Goal: Task Accomplishment & Management: Manage account settings

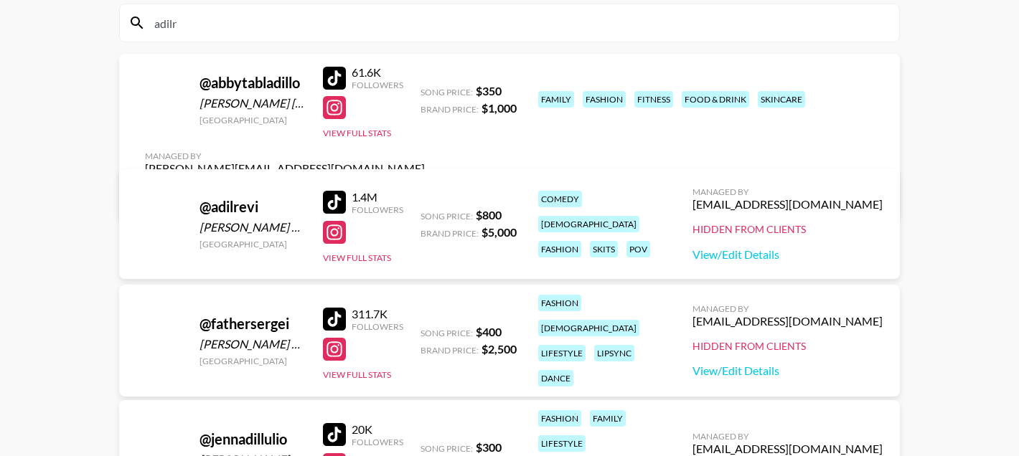
scroll to position [69, 0]
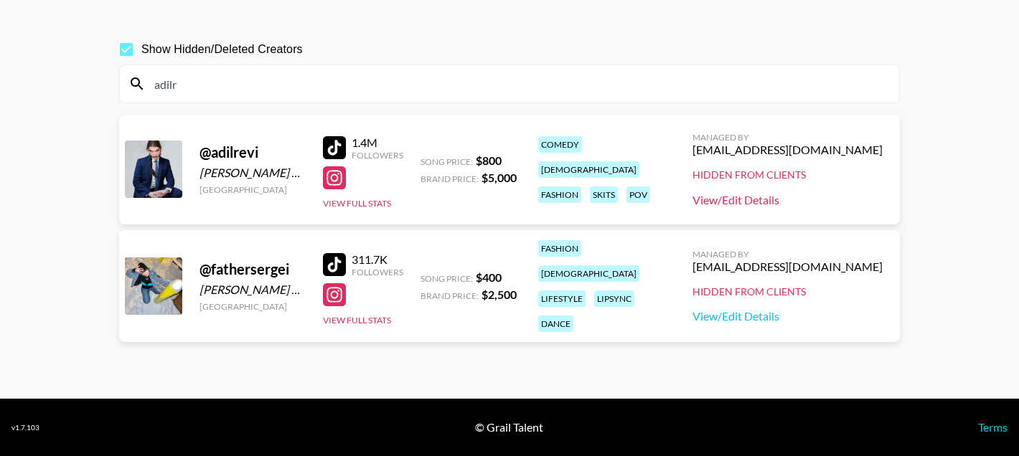
click at [790, 195] on link "View/Edit Details" at bounding box center [787, 200] width 190 height 14
click at [828, 197] on link "View/Edit Details" at bounding box center [787, 200] width 190 height 14
click at [270, 75] on input "adilr" at bounding box center [518, 83] width 745 height 23
paste input "victoria.jancke"
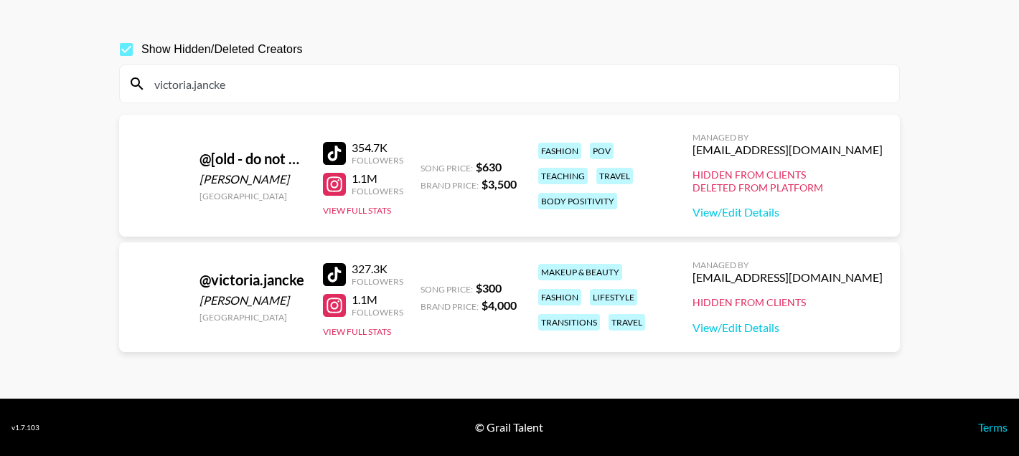
type input "victoria.jancke"
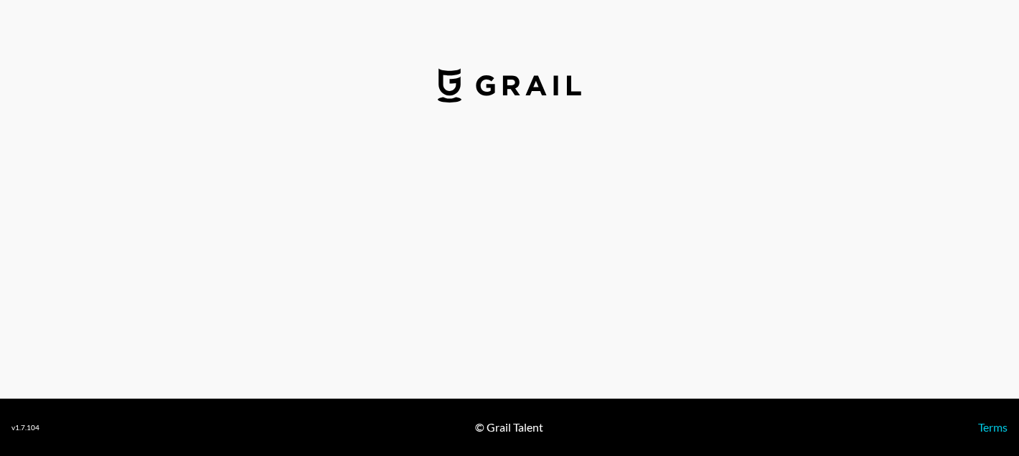
select select "USD"
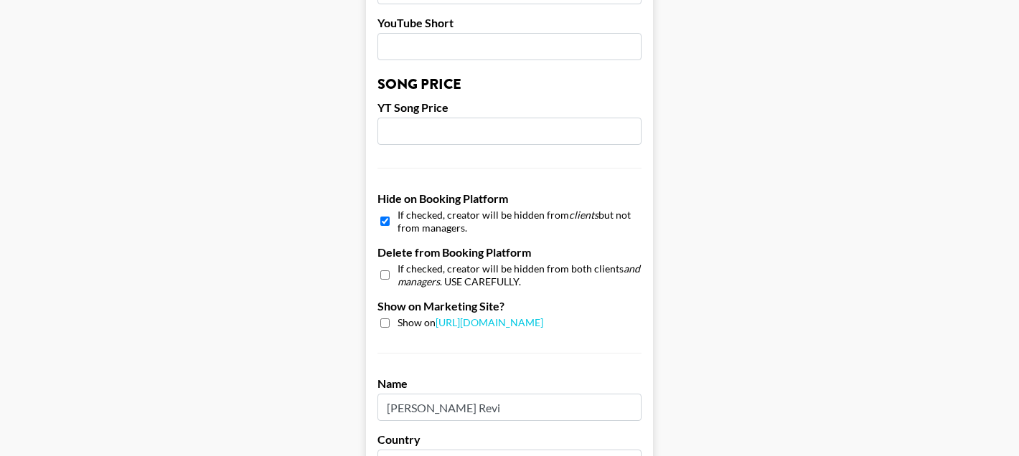
scroll to position [1191, 0]
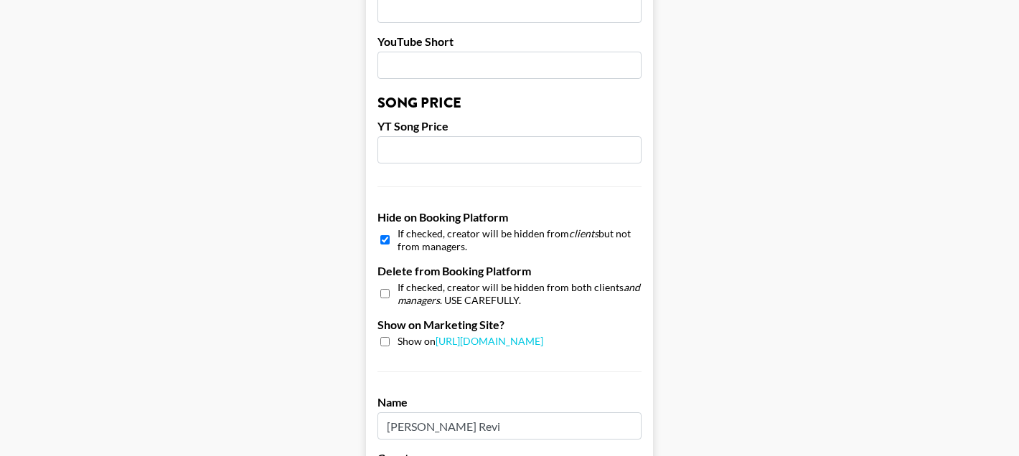
click at [382, 230] on input "checkbox" at bounding box center [384, 240] width 9 height 21
checkbox input "false"
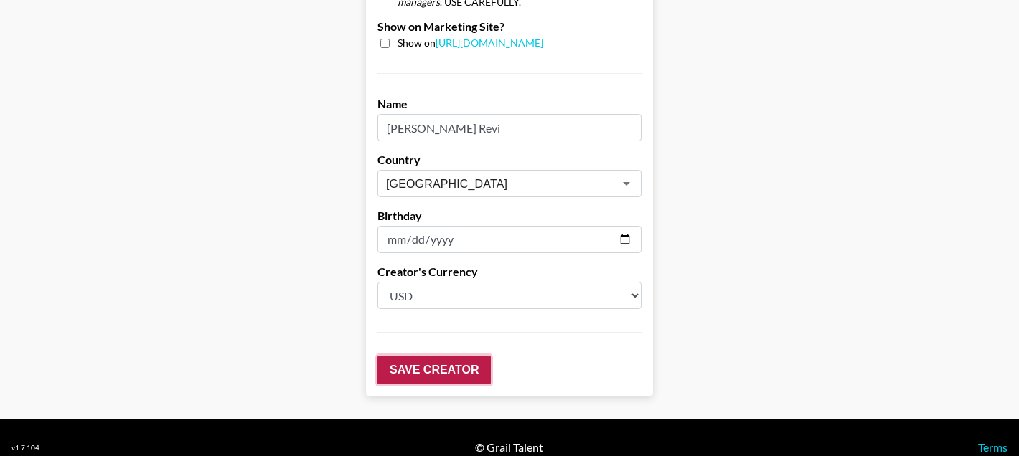
click at [473, 356] on input "Save Creator" at bounding box center [433, 370] width 113 height 29
